Goal: Transaction & Acquisition: Purchase product/service

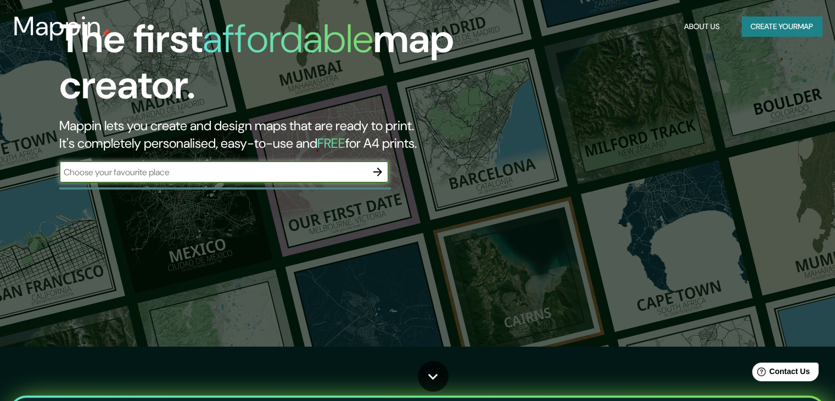
scroll to position [55, 0]
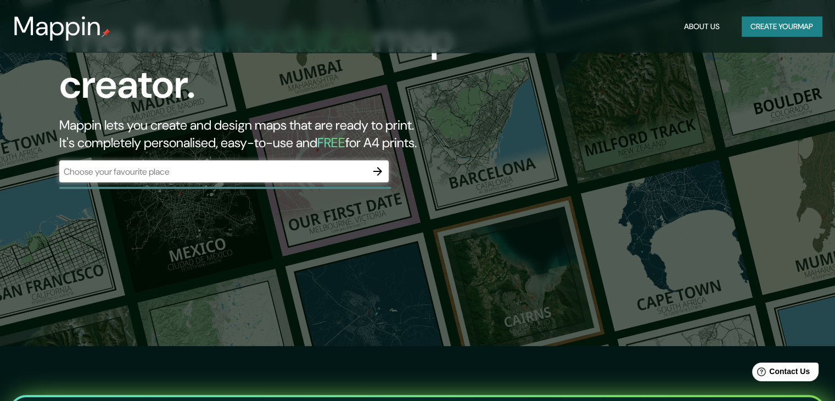
click at [254, 183] on div "​" at bounding box center [223, 172] width 329 height 24
click at [258, 172] on input "text" at bounding box center [213, 171] width 308 height 13
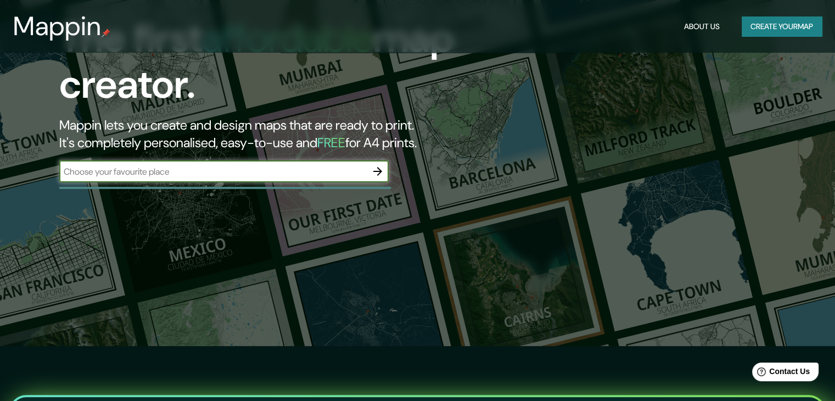
click at [381, 167] on icon "button" at bounding box center [377, 171] width 13 height 13
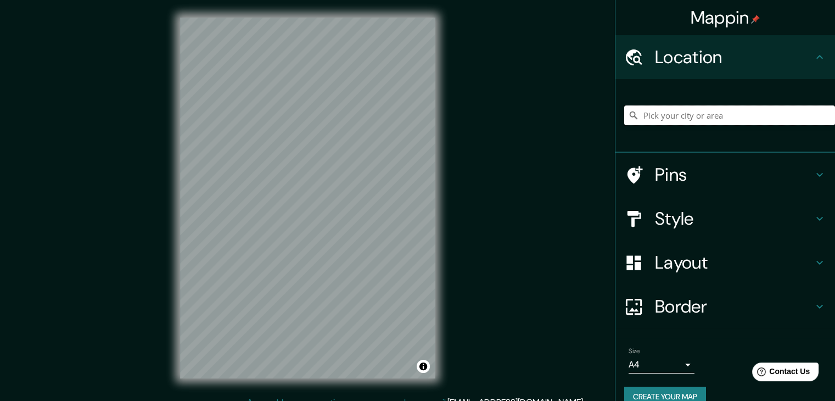
click at [657, 110] on input "Pick your city or area" at bounding box center [729, 115] width 211 height 20
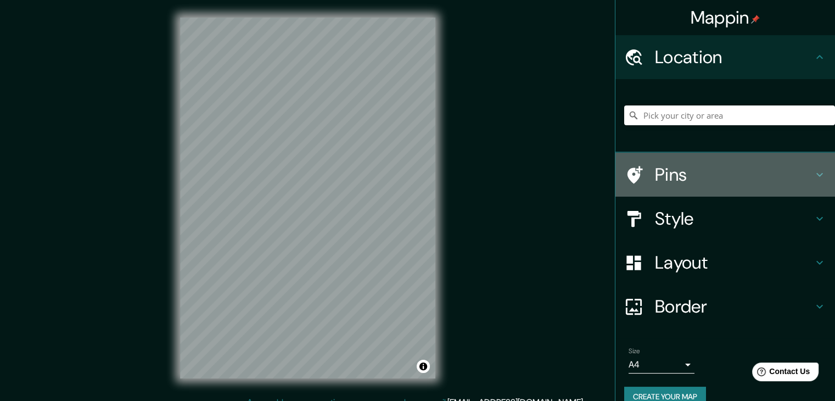
click at [818, 172] on div "Pins" at bounding box center [726, 175] width 220 height 44
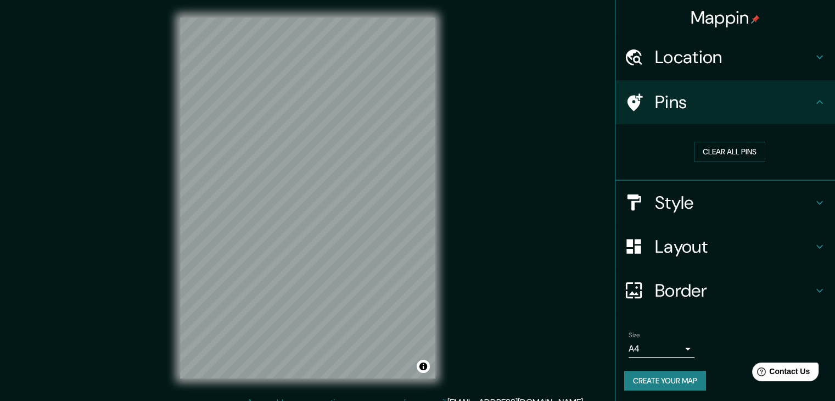
click at [811, 90] on div "Pins" at bounding box center [726, 102] width 220 height 44
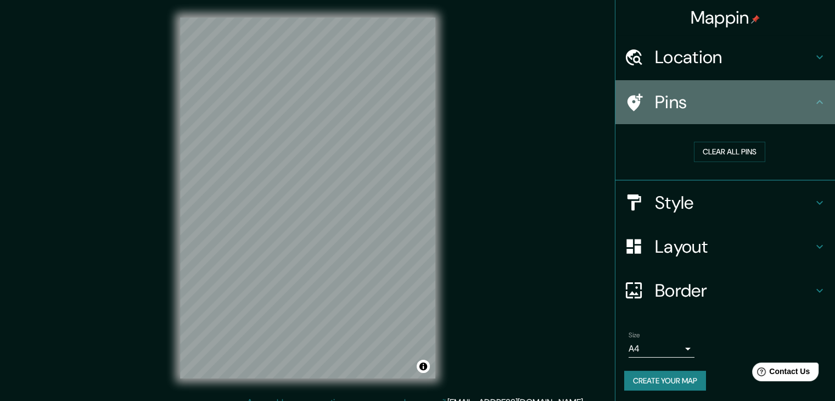
click at [817, 102] on icon at bounding box center [820, 102] width 7 height 4
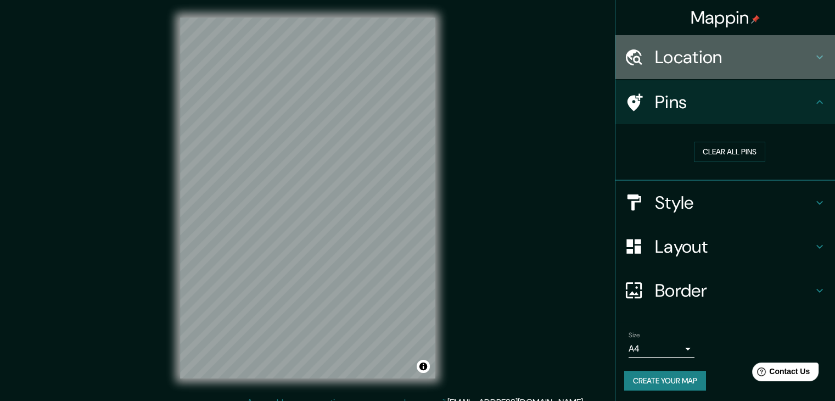
click at [706, 60] on h4 "Location" at bounding box center [734, 57] width 158 height 22
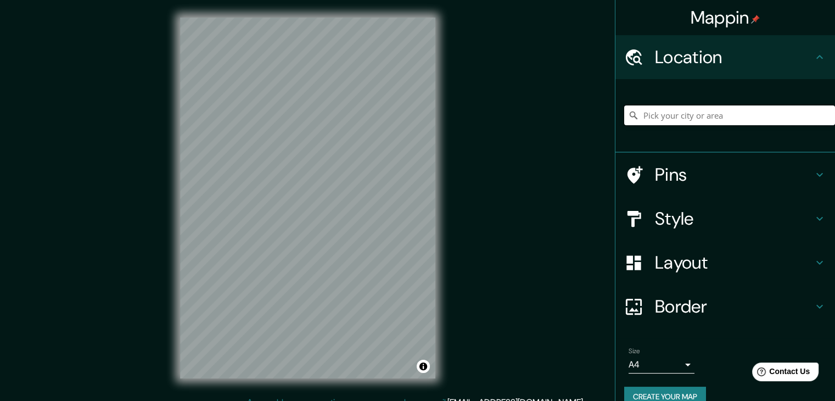
click at [666, 110] on input "Pick your city or area" at bounding box center [729, 115] width 211 height 20
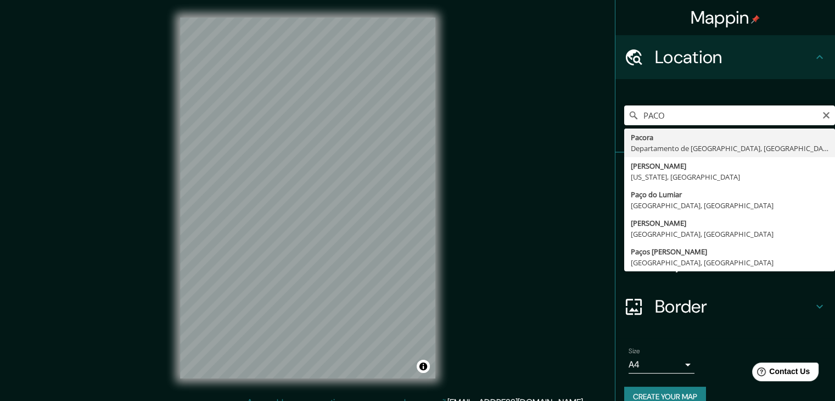
type input "Pacora, Departamento de Lambayeque, [GEOGRAPHIC_DATA]"
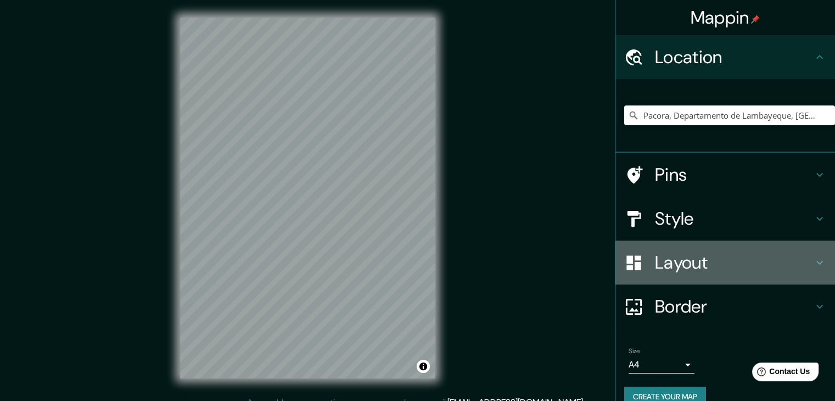
click at [813, 264] on icon at bounding box center [819, 262] width 13 height 13
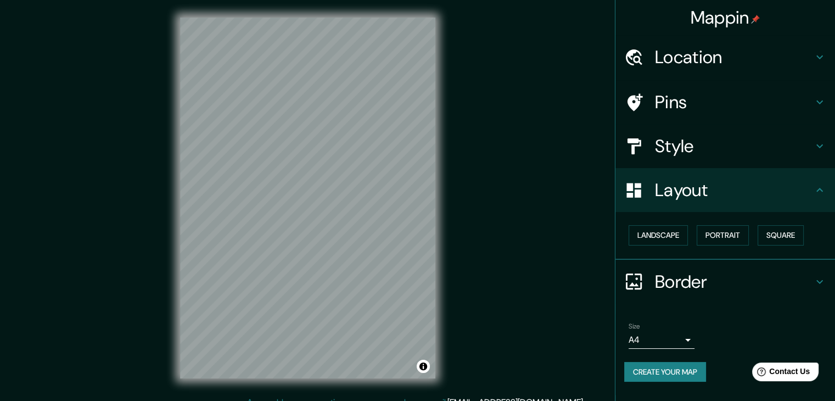
click at [813, 192] on icon at bounding box center [819, 189] width 13 height 13
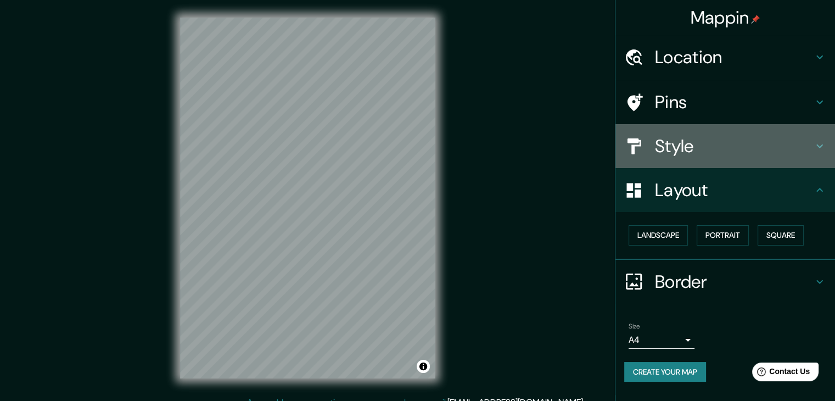
click at [819, 144] on icon at bounding box center [819, 145] width 13 height 13
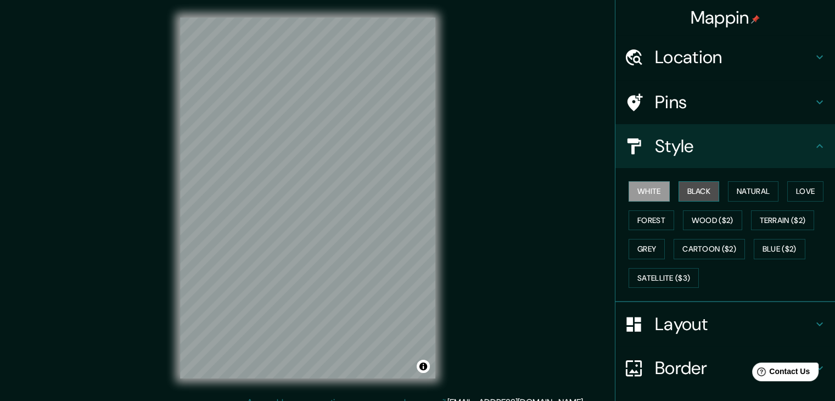
click at [688, 192] on button "Black" at bounding box center [699, 191] width 41 height 20
click at [641, 187] on button "White" at bounding box center [649, 191] width 41 height 20
click at [817, 145] on icon at bounding box center [820, 146] width 7 height 4
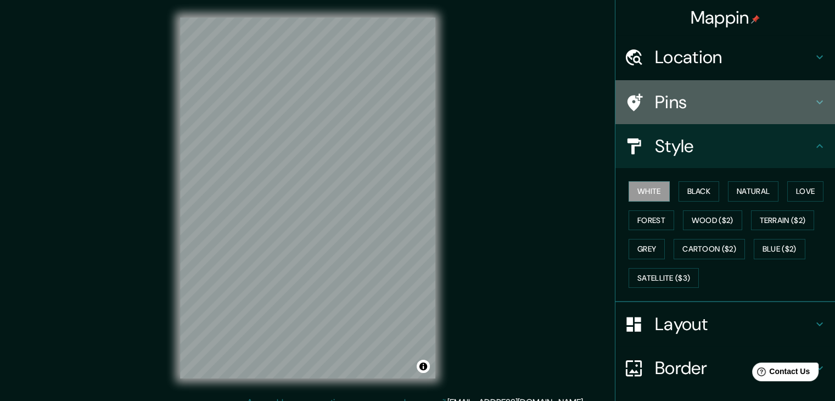
click at [813, 99] on icon at bounding box center [819, 102] width 13 height 13
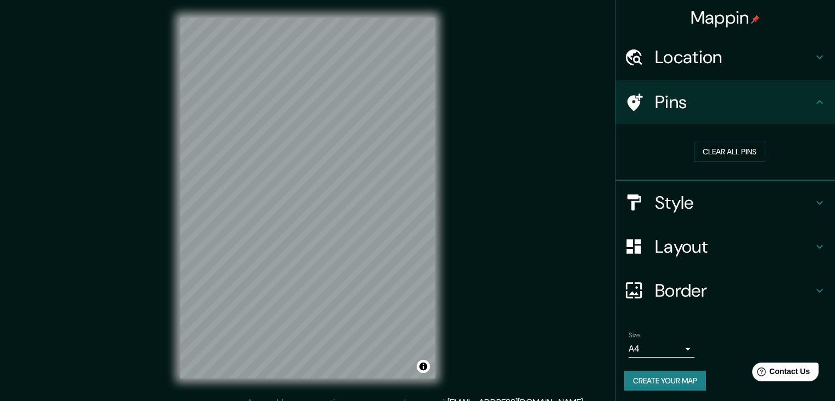
click at [786, 292] on h4 "Border" at bounding box center [734, 291] width 158 height 22
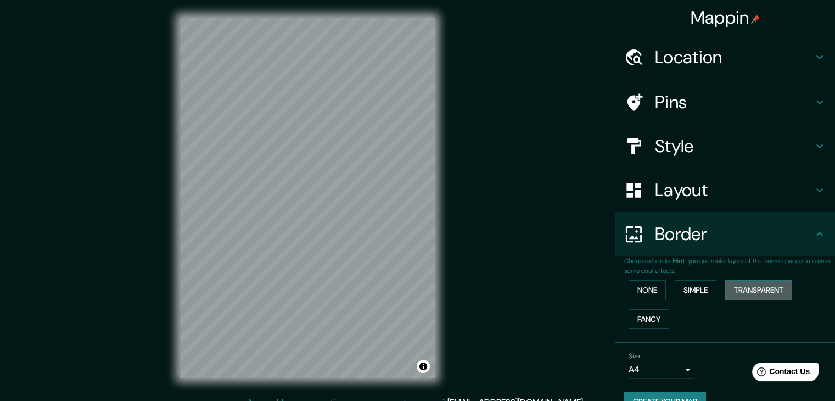
click at [744, 286] on button "Transparent" at bounding box center [758, 290] width 67 height 20
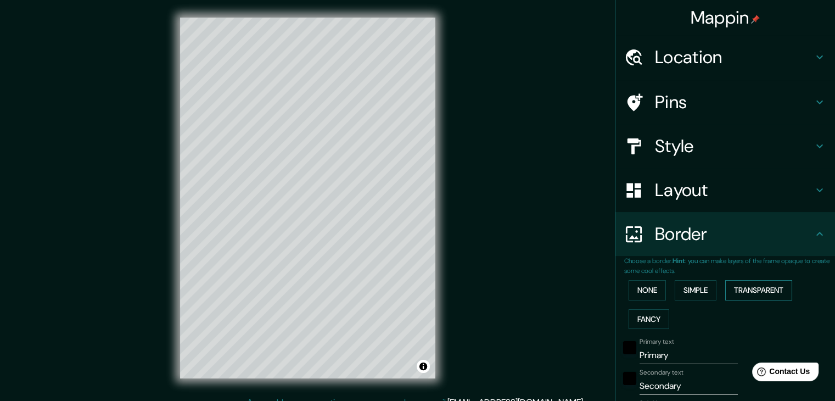
click at [744, 286] on button "Transparent" at bounding box center [758, 290] width 67 height 20
type input "223"
type input "37"
click at [689, 286] on button "Simple" at bounding box center [696, 290] width 42 height 20
click at [633, 287] on button "None" at bounding box center [647, 290] width 37 height 20
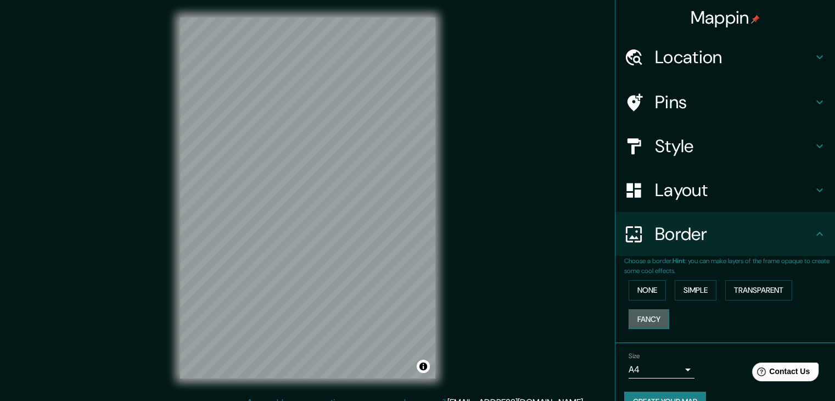
click at [629, 315] on button "Fancy" at bounding box center [649, 319] width 41 height 20
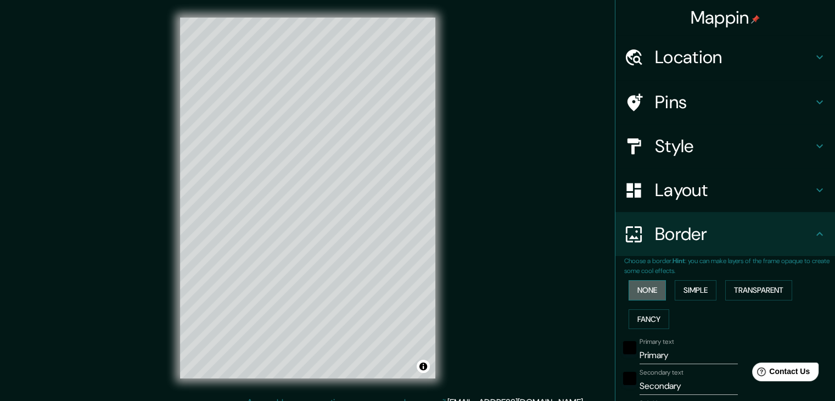
click at [629, 295] on button "None" at bounding box center [647, 290] width 37 height 20
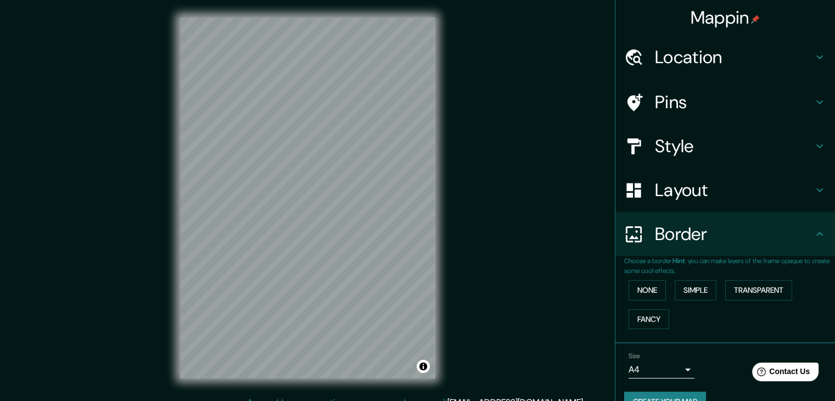
click at [813, 232] on icon at bounding box center [819, 233] width 13 height 13
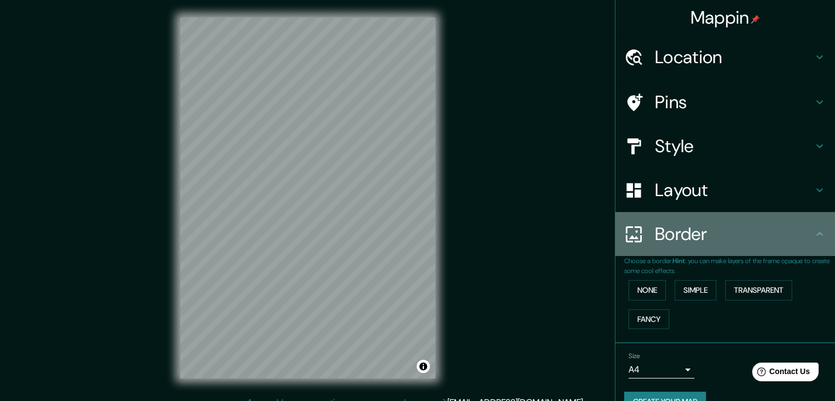
click at [817, 228] on icon at bounding box center [819, 233] width 13 height 13
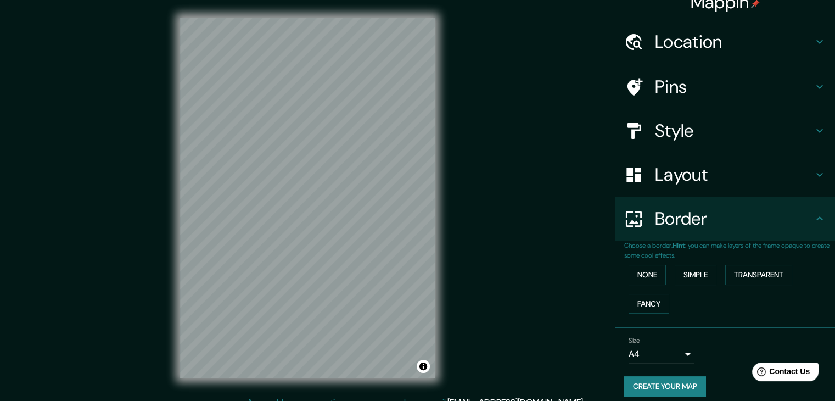
scroll to position [23, 0]
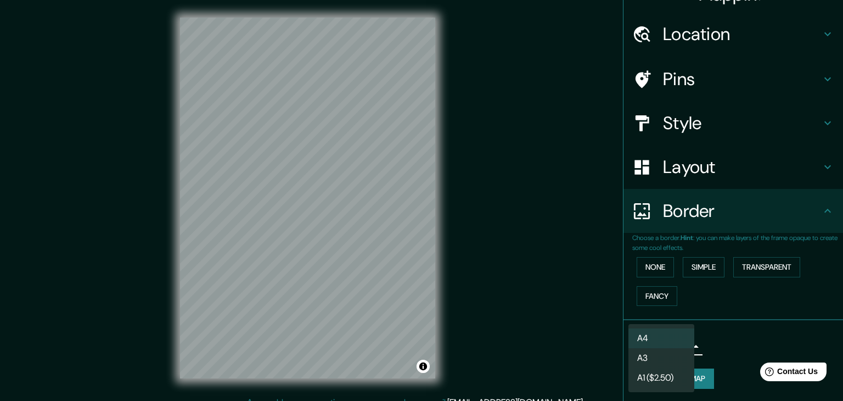
click at [674, 343] on body "Mappin Location [GEOGRAPHIC_DATA], [GEOGRAPHIC_DATA], [GEOGRAPHIC_DATA] Pins St…" at bounding box center [421, 200] width 843 height 401
click at [665, 363] on li "A3" at bounding box center [662, 358] width 66 height 20
type input "a4"
